Goal: Task Accomplishment & Management: Use online tool/utility

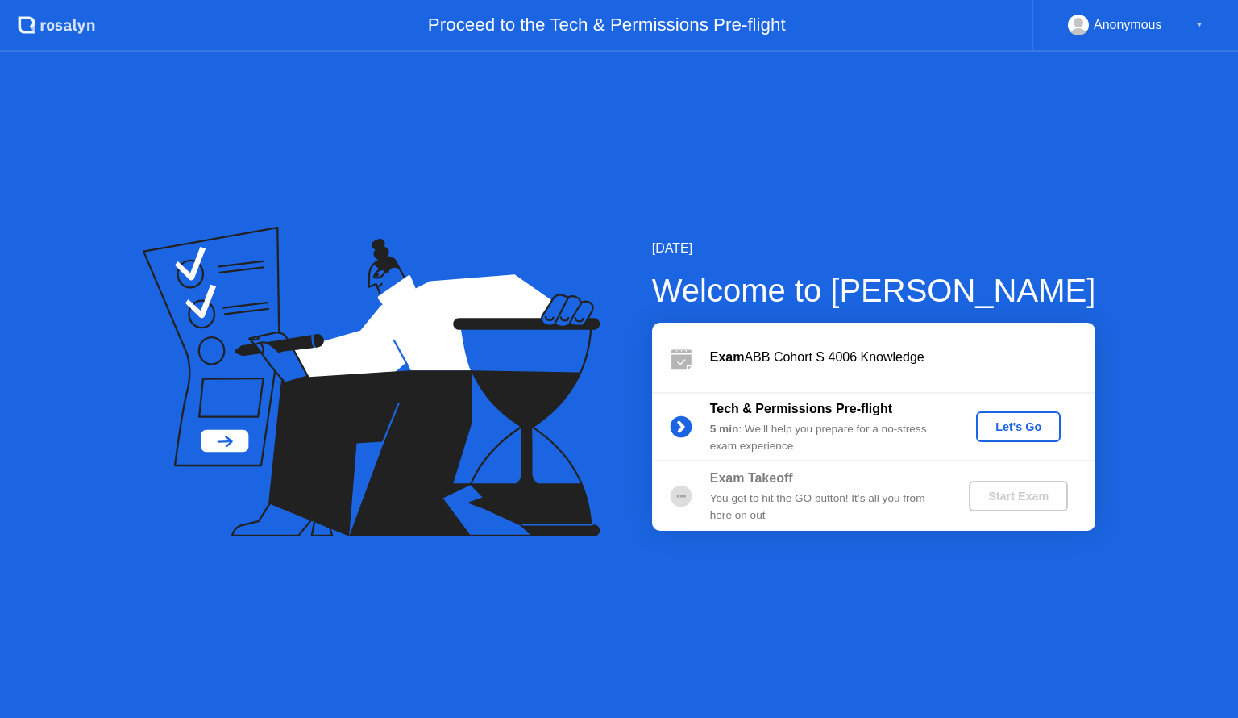
click at [1008, 424] on div "Let's Go" at bounding box center [1019, 426] width 72 height 13
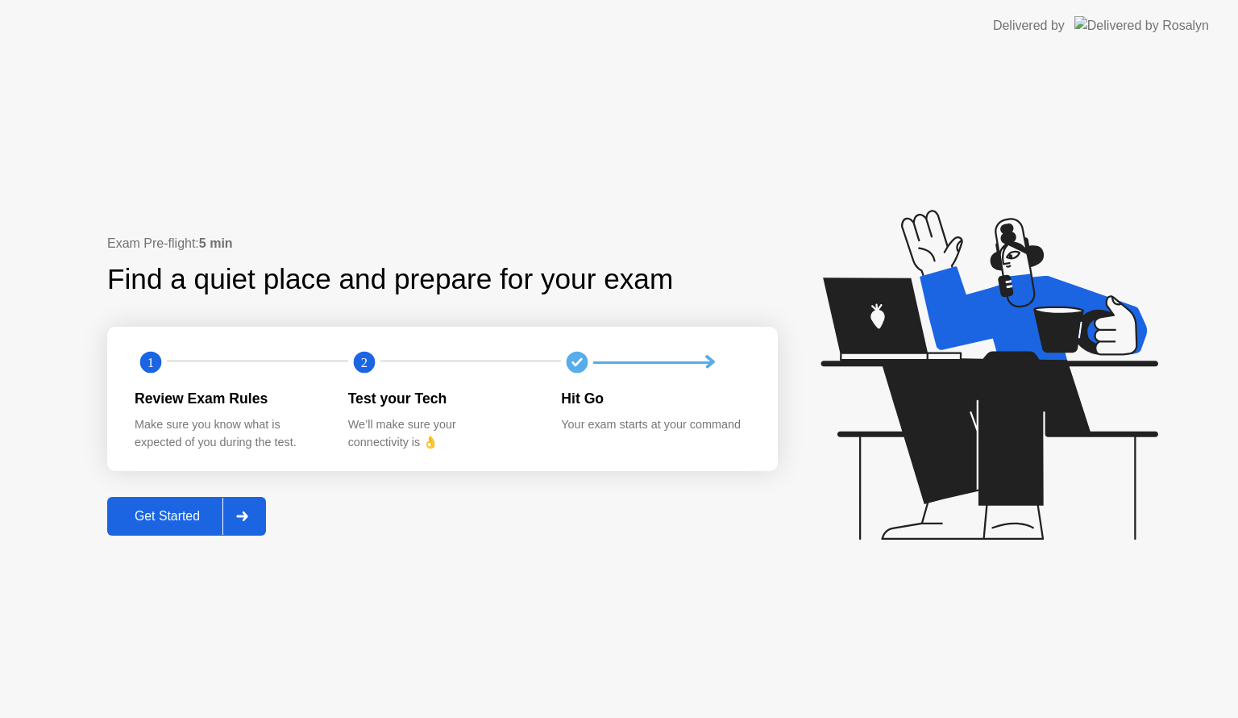
click at [209, 509] on div "Get Started" at bounding box center [167, 516] width 110 height 15
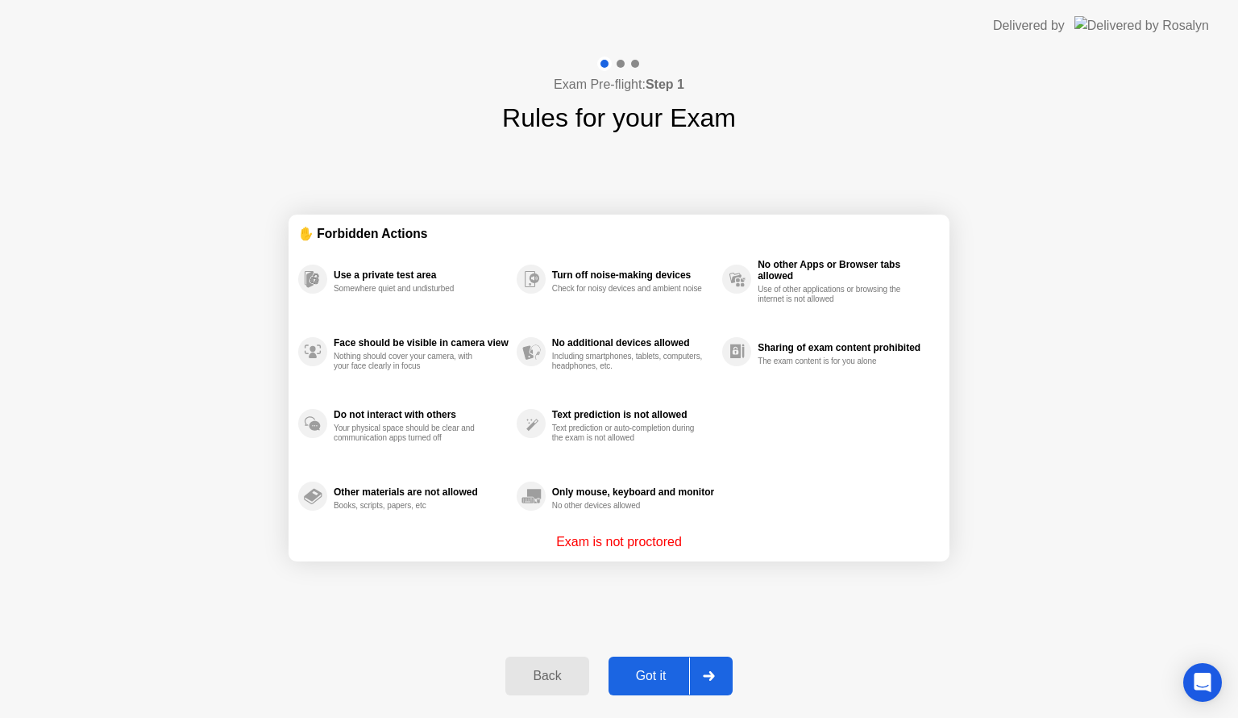
click at [639, 664] on button "Got it" at bounding box center [671, 675] width 124 height 39
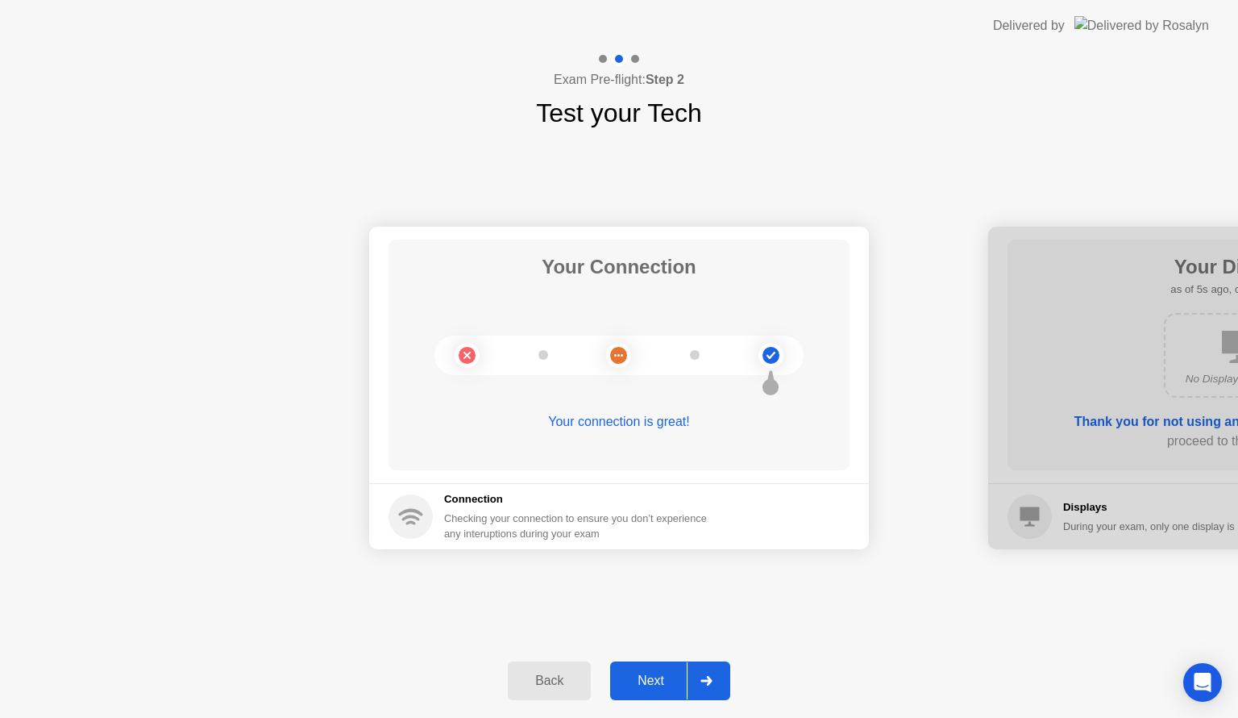
click at [645, 682] on div "Next" at bounding box center [651, 680] width 72 height 15
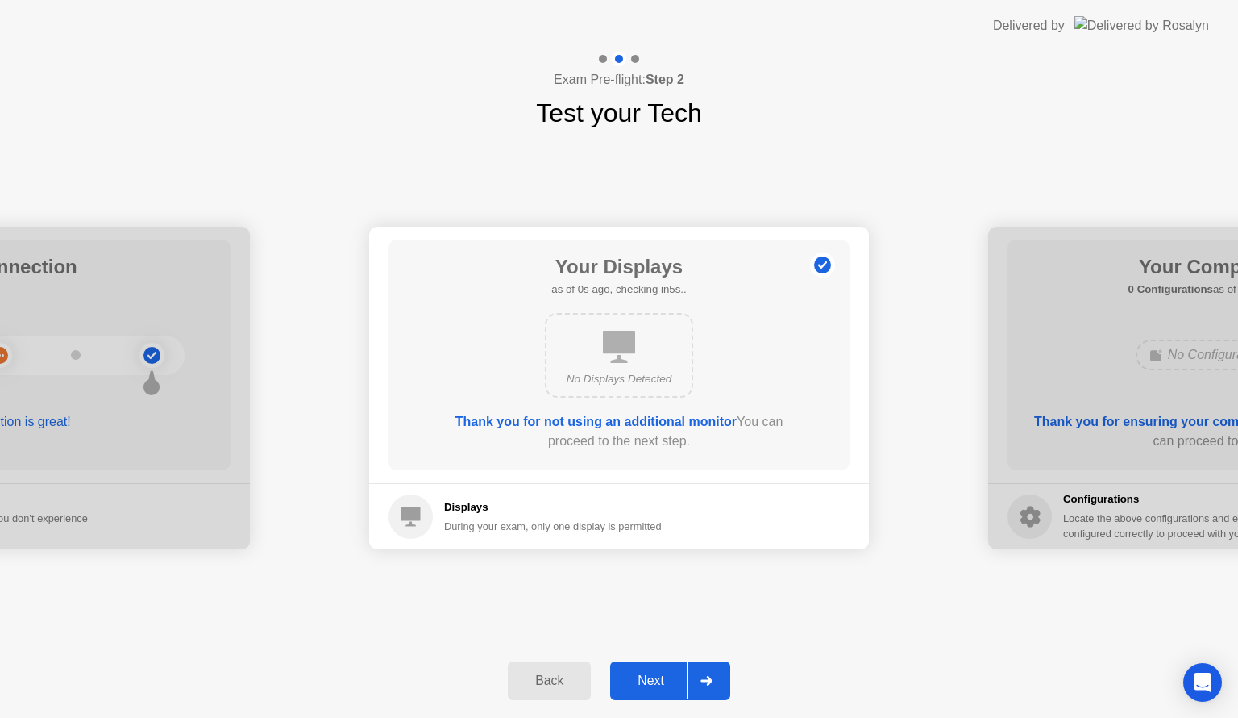
click at [645, 682] on div "Next" at bounding box center [651, 680] width 72 height 15
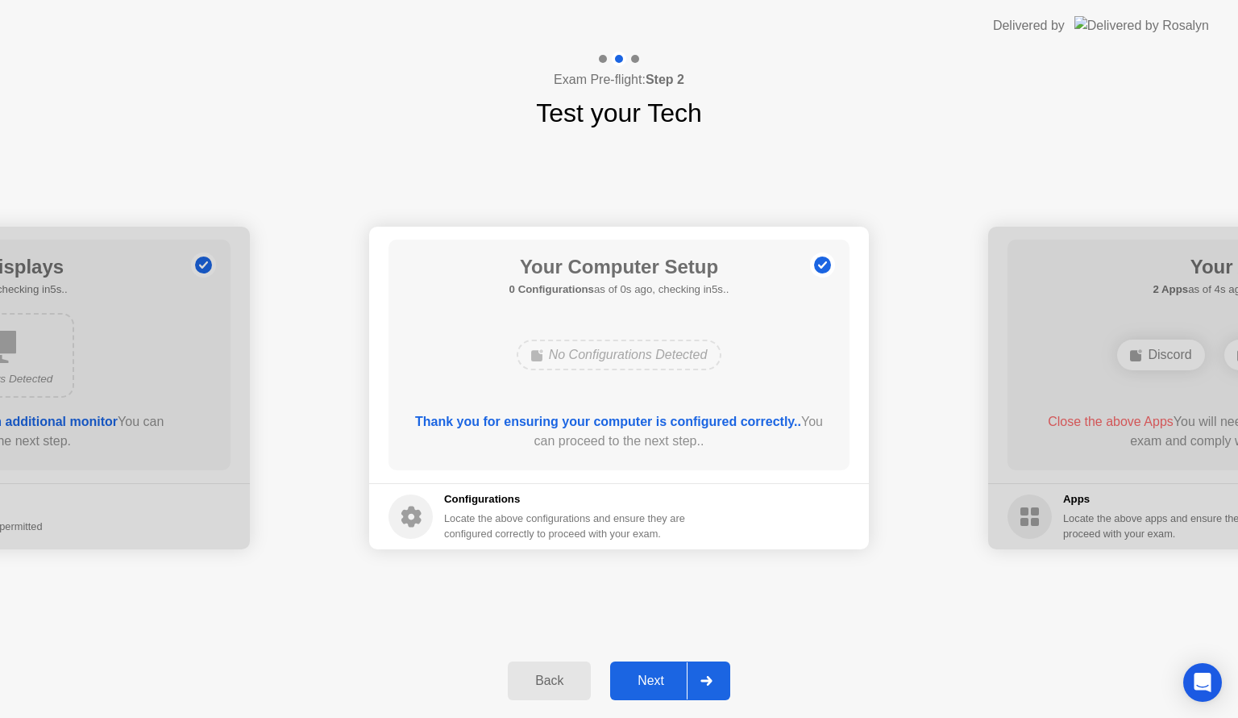
click at [645, 682] on div "Next" at bounding box center [651, 680] width 72 height 15
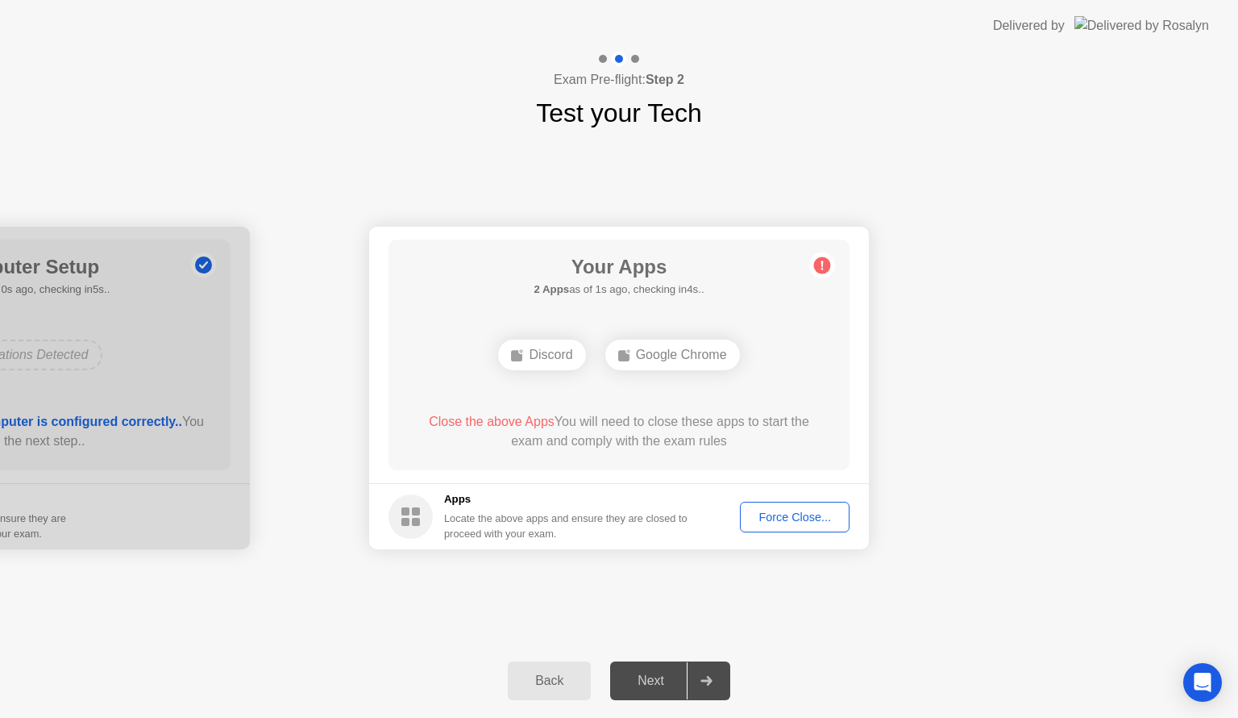
click at [784, 519] on div "Force Close..." at bounding box center [795, 516] width 98 height 13
click at [774, 510] on div "Force Close..." at bounding box center [795, 516] width 98 height 13
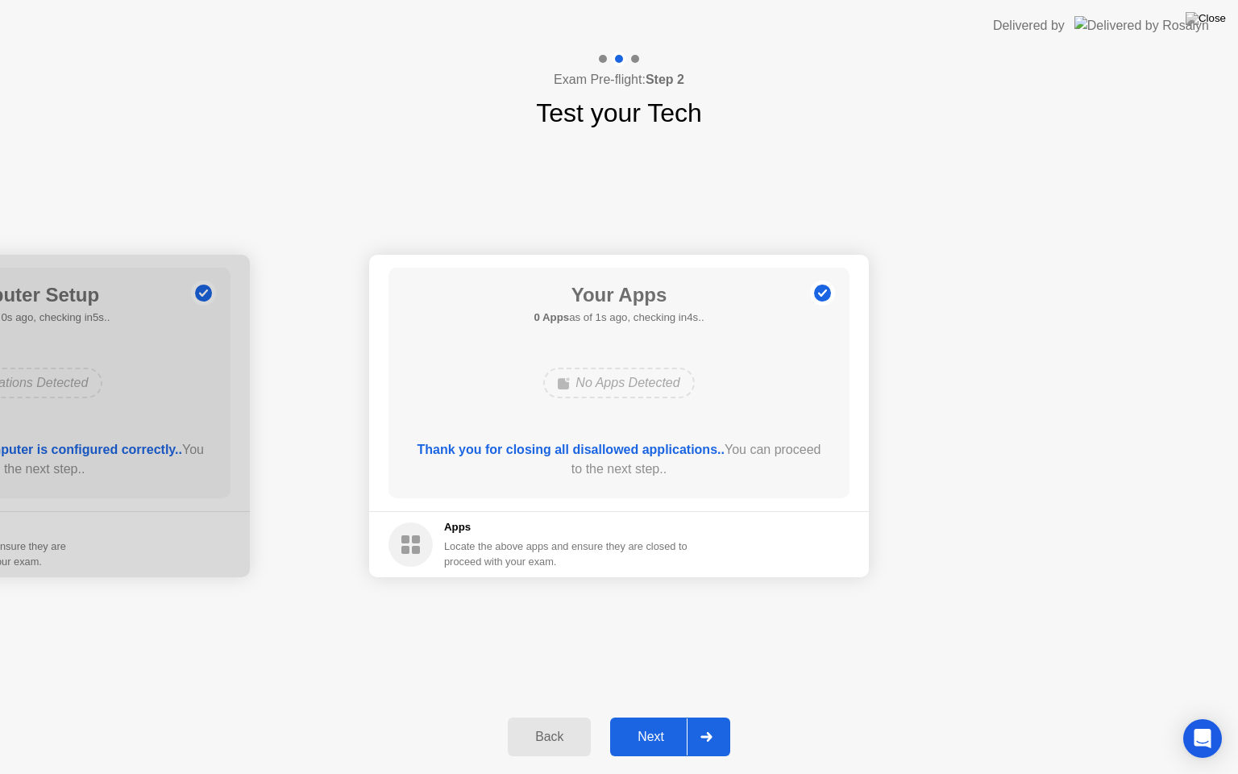
click at [649, 717] on div "Next" at bounding box center [651, 737] width 72 height 15
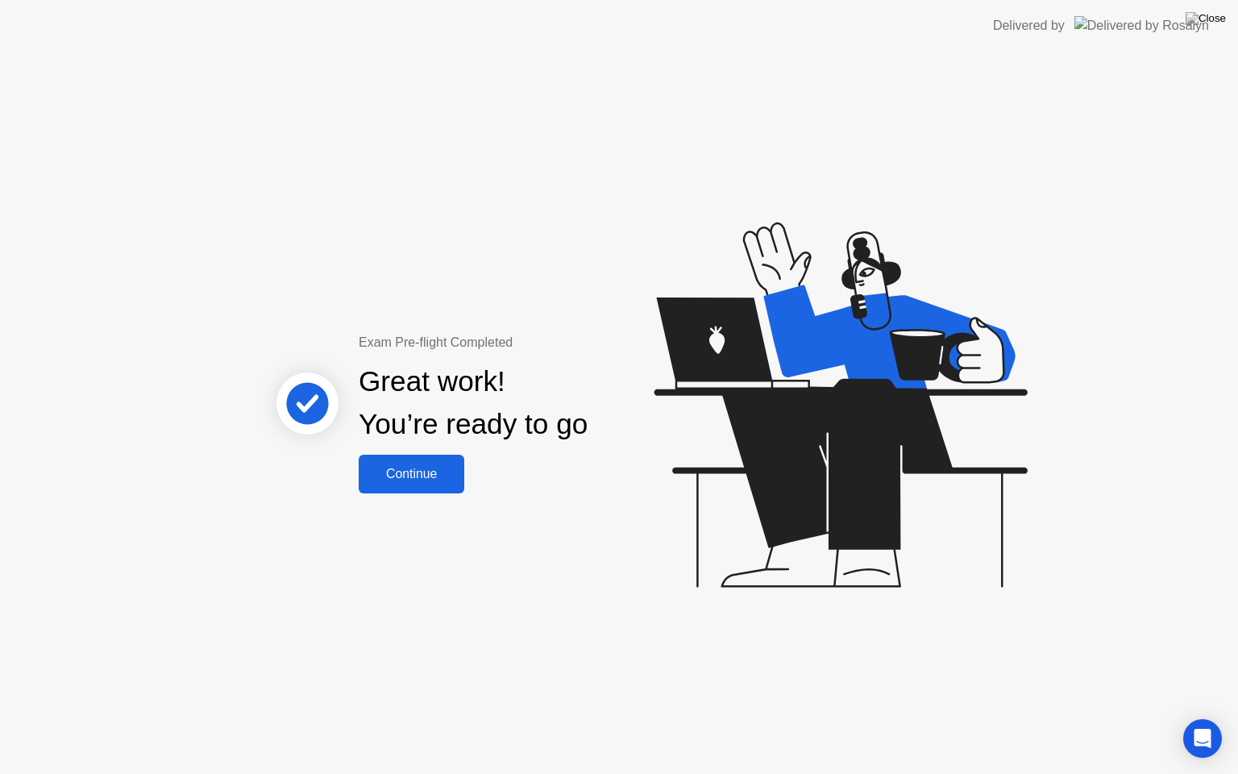
click at [429, 468] on div "Continue" at bounding box center [412, 474] width 96 height 15
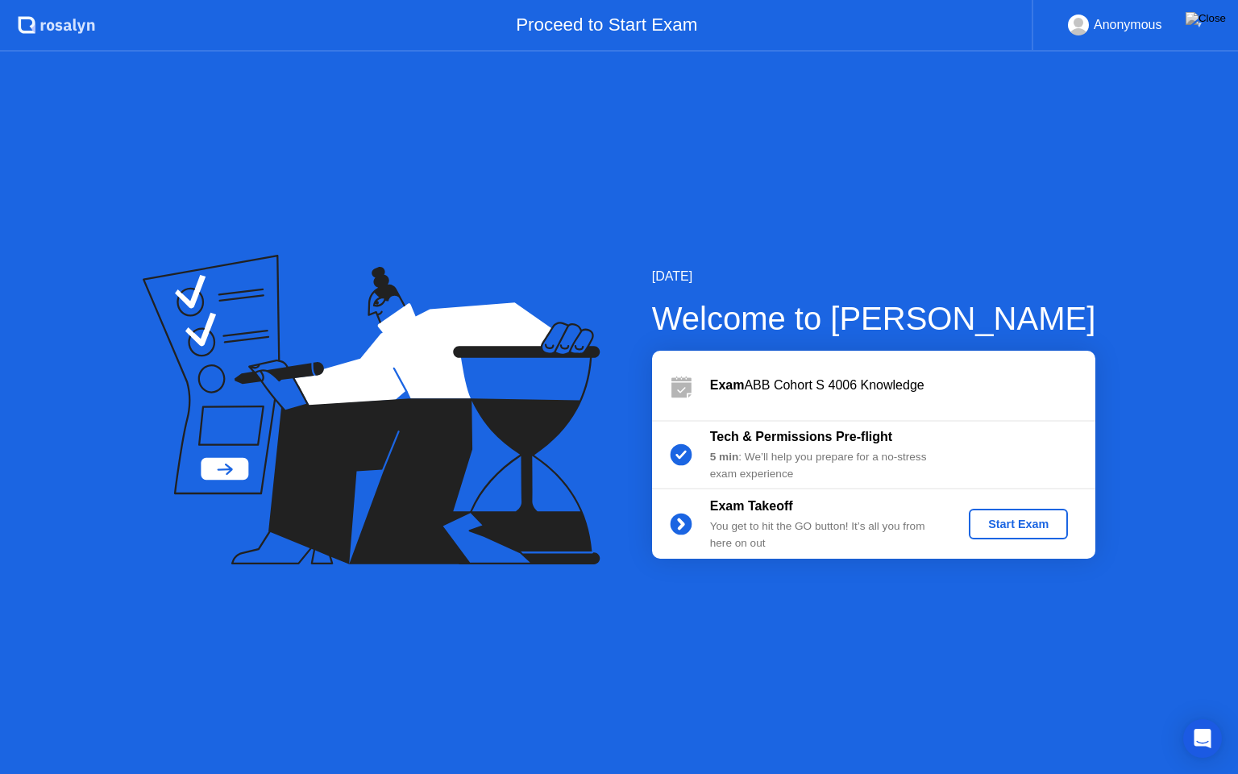
click at [1000, 519] on div "Start Exam" at bounding box center [1018, 524] width 86 height 13
